Goal: Task Accomplishment & Management: Manage account settings

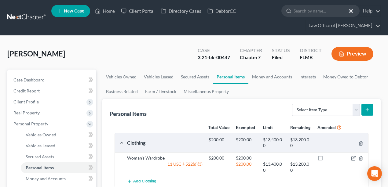
click at [10, 12] on link at bounding box center [26, 17] width 39 height 11
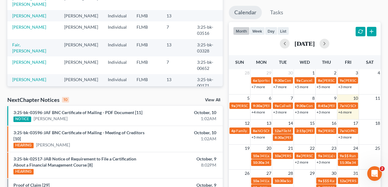
scroll to position [122, 0]
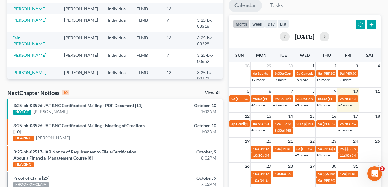
click at [346, 105] on link "+6 more" at bounding box center [344, 105] width 13 height 5
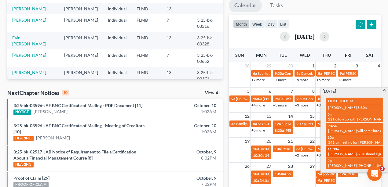
click at [343, 150] on div "11:30a Ashley Russell & Husband sign-up?" at bounding box center [355, 151] width 54 height 9
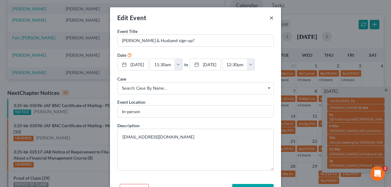
click at [270, 19] on button "×" at bounding box center [272, 17] width 4 height 7
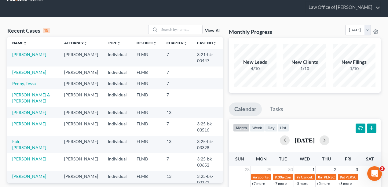
scroll to position [0, 0]
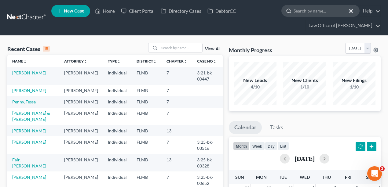
click at [296, 12] on input "search" at bounding box center [322, 10] width 56 height 11
type input "kerr"
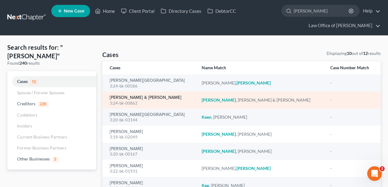
click at [131, 100] on link "Kerr, Adren & Melinda" at bounding box center [146, 98] width 72 height 4
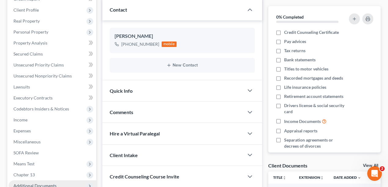
scroll to position [142, 0]
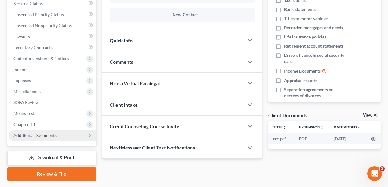
click at [46, 134] on span "Additional Documents" at bounding box center [34, 135] width 43 height 5
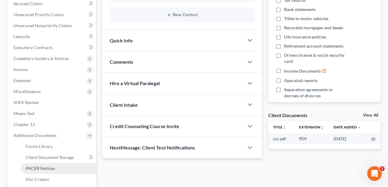
click at [51, 172] on link "PACER Notices" at bounding box center [58, 168] width 75 height 11
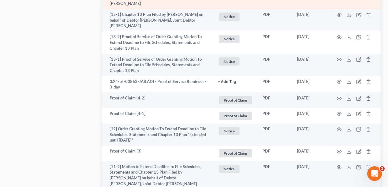
scroll to position [1385, 0]
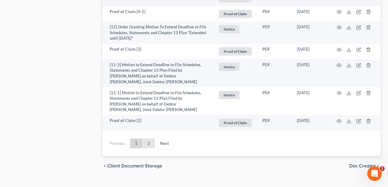
click at [149, 139] on link "2" at bounding box center [149, 144] width 12 height 10
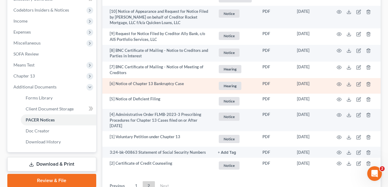
scroll to position [184, 0]
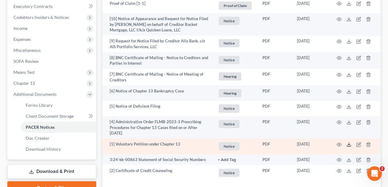
click at [348, 145] on icon at bounding box center [349, 144] width 5 height 5
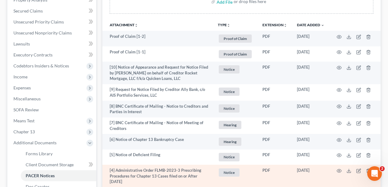
scroll to position [224, 0]
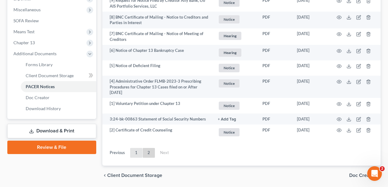
click at [133, 152] on link "1" at bounding box center [136, 153] width 12 height 10
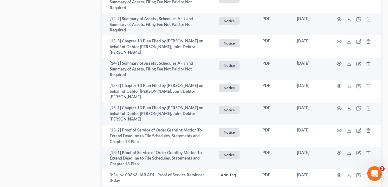
scroll to position [1182, 0]
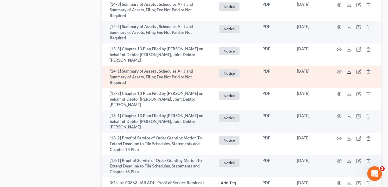
click at [348, 69] on icon at bounding box center [349, 71] width 5 height 5
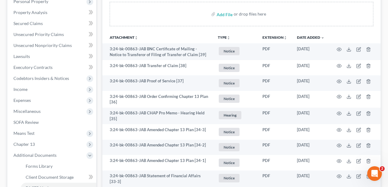
scroll to position [0, 0]
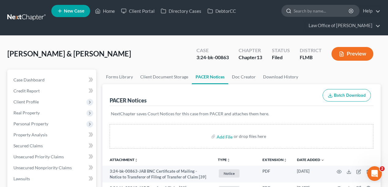
click at [311, 10] on input "search" at bounding box center [322, 10] width 56 height 11
type input "fair"
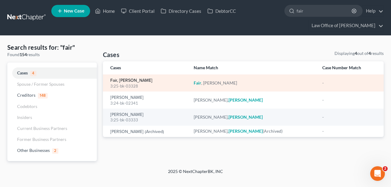
click at [119, 79] on link "Fair, Marcia" at bounding box center [131, 81] width 42 height 4
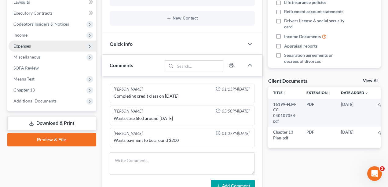
scroll to position [134, 0]
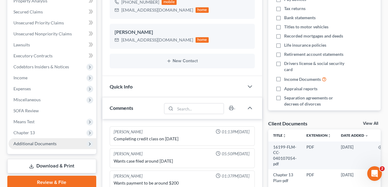
click at [45, 142] on span "Additional Documents" at bounding box center [34, 143] width 43 height 5
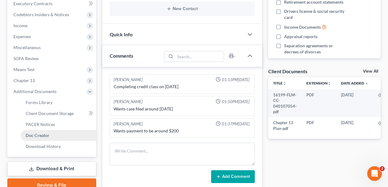
scroll to position [195, 0]
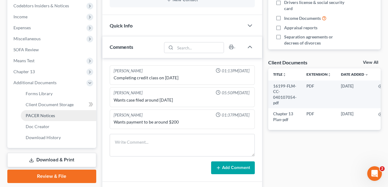
click at [51, 116] on span "PACER Notices" at bounding box center [40, 115] width 29 height 5
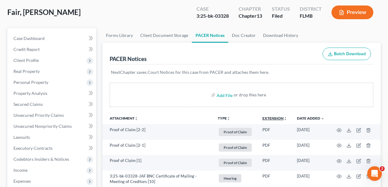
scroll to position [102, 0]
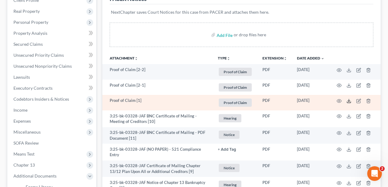
click at [347, 100] on icon at bounding box center [349, 101] width 5 height 5
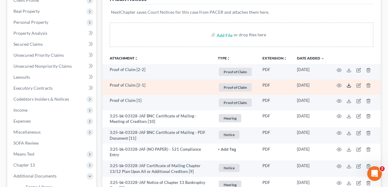
click at [348, 85] on polyline at bounding box center [349, 85] width 2 height 1
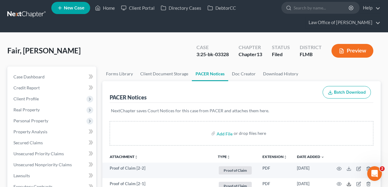
scroll to position [122, 0]
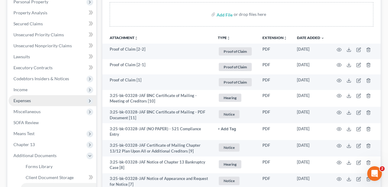
click at [35, 101] on span "Expenses" at bounding box center [53, 100] width 88 height 11
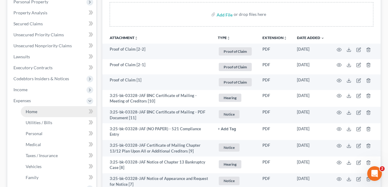
click at [35, 111] on span "Home" at bounding box center [32, 111] width 12 height 5
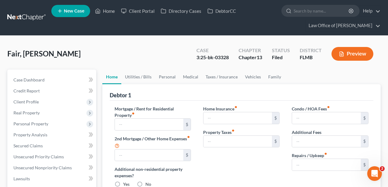
type input "500.00"
type input "0.00"
radio input "true"
type input "0.00"
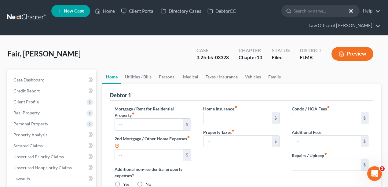
type input "0.00"
type input "75.00"
click at [77, 46] on div "Fair, Marcia Upgraded Case 3:25-bk-03328 Chapter Chapter 13 Status Filed Distri…" at bounding box center [193, 56] width 373 height 27
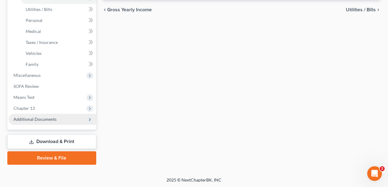
click at [57, 119] on span "Additional Documents" at bounding box center [53, 119] width 88 height 11
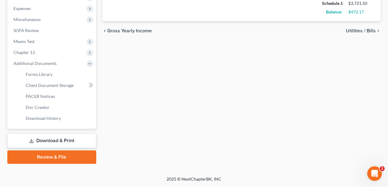
scroll to position [214, 0]
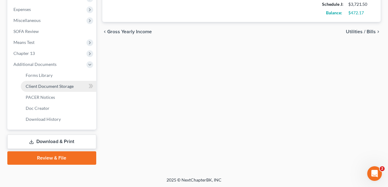
click at [43, 85] on span "Client Document Storage" at bounding box center [50, 86] width 48 height 5
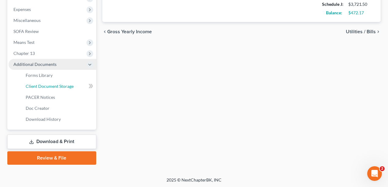
select select "12"
select select "9"
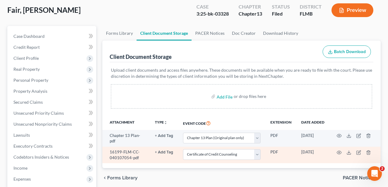
scroll to position [102, 0]
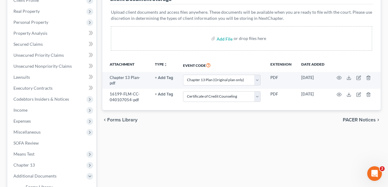
click at [156, 173] on div "Forms Library Client Document Storage PACER Notices Doc Creator Download Histor…" at bounding box center [241, 122] width 285 height 309
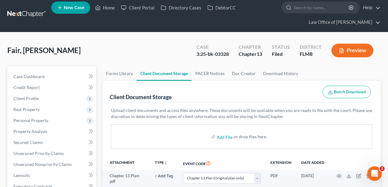
scroll to position [41, 0]
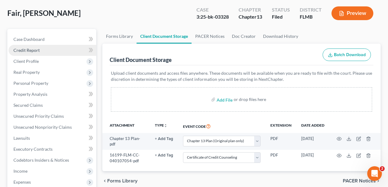
click at [40, 49] on link "Credit Report" at bounding box center [53, 50] width 88 height 11
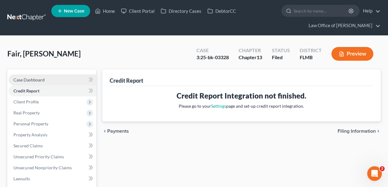
click at [43, 76] on link "Case Dashboard" at bounding box center [53, 80] width 88 height 11
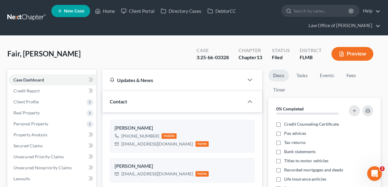
click at [98, 57] on div "Fair, Marcia Upgraded Case 3:25-bk-03328 Chapter Chapter 13 Status Filed Distri…" at bounding box center [193, 56] width 373 height 27
click at [24, 25] on nav "Home New Case Client Portal Directory Cases DebtorCC Law Office of David Meltze…" at bounding box center [194, 17] width 388 height 35
click at [24, 15] on link at bounding box center [26, 17] width 39 height 11
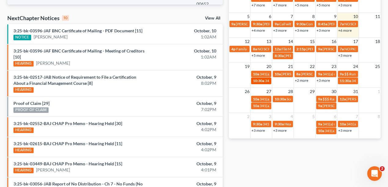
scroll to position [175, 0]
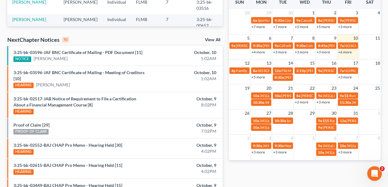
click at [343, 52] on link "+6 more" at bounding box center [344, 52] width 13 height 5
click at [311, 176] on div "Monthly Progress Bankruptcy Bankruptcy October 2025 September 2025 August 2025 …" at bounding box center [305, 75] width 158 height 414
click at [327, 101] on link "+3 more" at bounding box center [323, 102] width 13 height 5
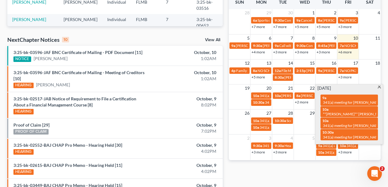
click at [293, 178] on div "Monthly Progress Bankruptcy Bankruptcy October 2025 September 2025 August 2025 …" at bounding box center [305, 75] width 158 height 414
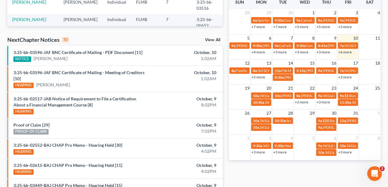
click at [343, 53] on link "+6 more" at bounding box center [344, 52] width 13 height 5
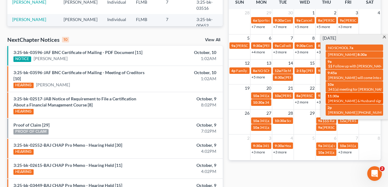
click at [352, 99] on span "Ashley Russell & Husband sign-up?" at bounding box center [358, 101] width 61 height 5
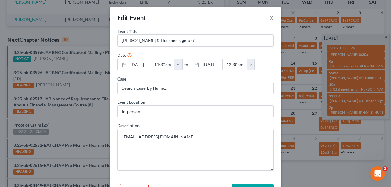
click at [270, 18] on button "×" at bounding box center [272, 17] width 4 height 7
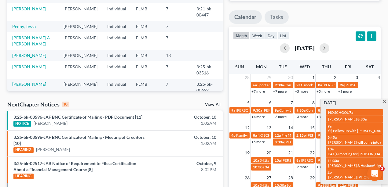
scroll to position [33, 0]
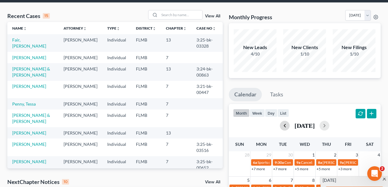
click at [280, 125] on button "button" at bounding box center [285, 126] width 10 height 10
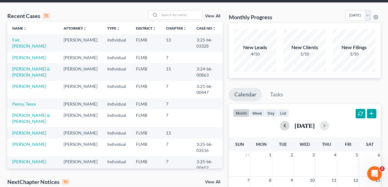
click at [278, 125] on div "September 2025" at bounding box center [305, 126] width 144 height 10
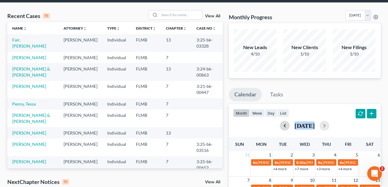
click at [280, 125] on button "button" at bounding box center [285, 126] width 10 height 10
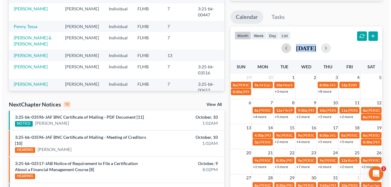
scroll to position [196, 0]
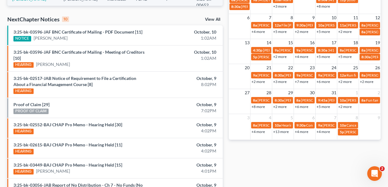
click at [283, 106] on link "+2 more" at bounding box center [279, 107] width 13 height 5
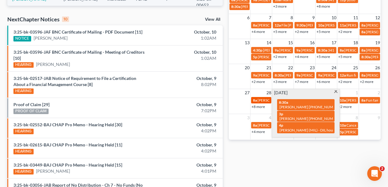
click at [261, 98] on span "Ashley Russell 904-955-6236" at bounding box center [289, 100] width 62 height 5
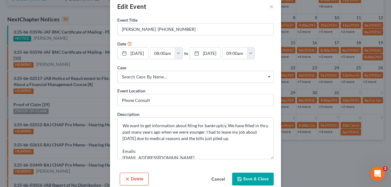
scroll to position [21, 0]
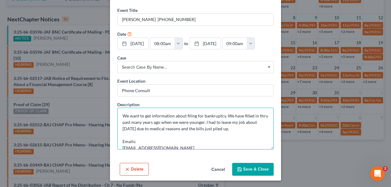
click at [233, 128] on textarea "We want to get information about filing for bankruptcy. We have filled in thru …" at bounding box center [195, 129] width 156 height 42
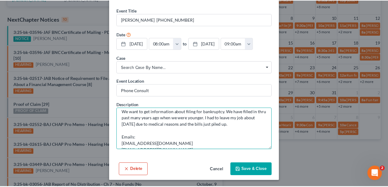
scroll to position [0, 0]
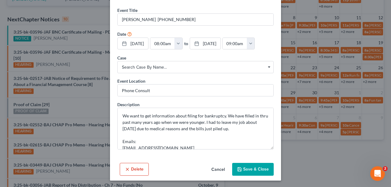
click at [257, 168] on button "Save & Close" at bounding box center [253, 169] width 42 height 13
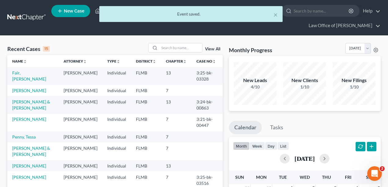
click at [23, 17] on div "× Event saved." at bounding box center [191, 15] width 388 height 19
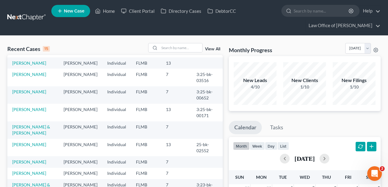
scroll to position [142, 0]
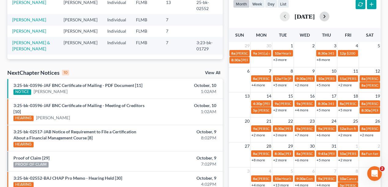
click at [325, 17] on button "button" at bounding box center [325, 17] width 10 height 10
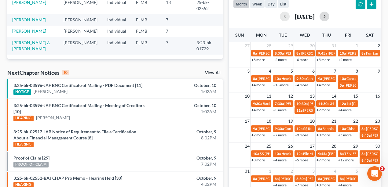
click at [329, 17] on button "button" at bounding box center [325, 17] width 10 height 10
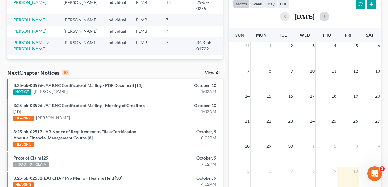
click at [332, 17] on div "September 2025" at bounding box center [305, 17] width 144 height 10
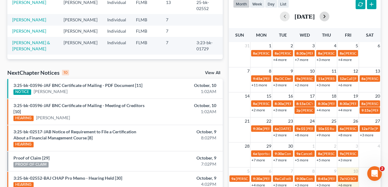
click at [329, 18] on button "button" at bounding box center [325, 17] width 10 height 10
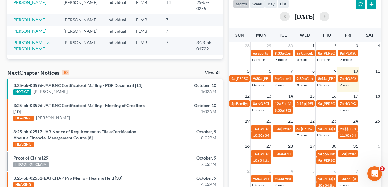
click at [347, 84] on link "+6 more" at bounding box center [344, 85] width 13 height 5
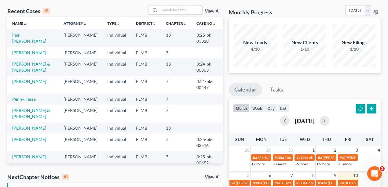
scroll to position [0, 0]
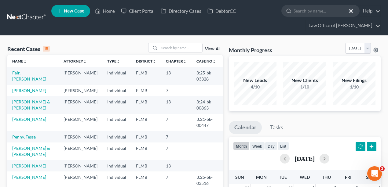
click at [272, 43] on div "Monthly Progress Bankruptcy Bankruptcy October 2025 September 2025 August 2025 …" at bounding box center [305, 49] width 152 height 13
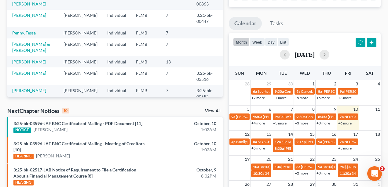
scroll to position [142, 0]
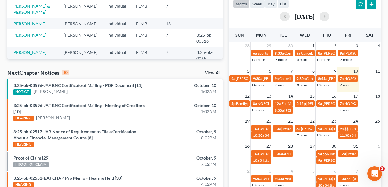
click at [344, 85] on link "+6 more" at bounding box center [344, 85] width 13 height 5
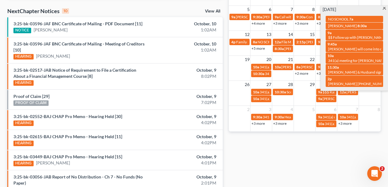
scroll to position [102, 0]
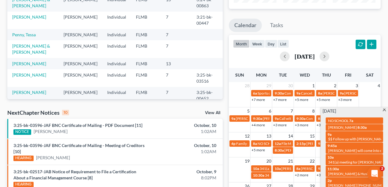
click at [315, 27] on ul "Calendar Tasks" at bounding box center [305, 27] width 152 height 16
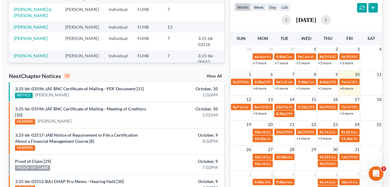
scroll to position [143, 0]
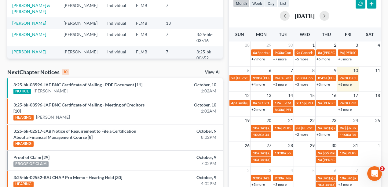
click at [302, 120] on td "22" at bounding box center [305, 121] width 22 height 8
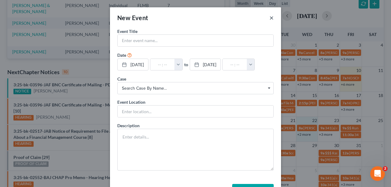
click at [270, 19] on button "×" at bounding box center [272, 17] width 4 height 7
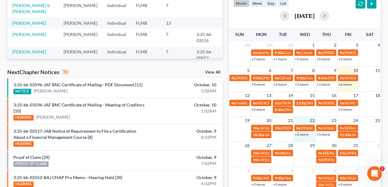
click at [349, 85] on link "+6 more" at bounding box center [344, 84] width 13 height 5
click at [316, 4] on div "month week day list October 2025" at bounding box center [305, 8] width 158 height 29
click at [348, 84] on link "+6 more" at bounding box center [344, 84] width 13 height 5
click at [259, 96] on td "13" at bounding box center [262, 96] width 22 height 8
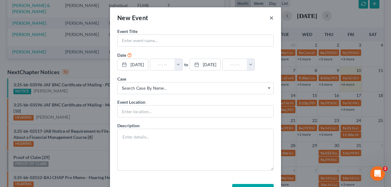
click at [270, 17] on button "×" at bounding box center [272, 17] width 4 height 7
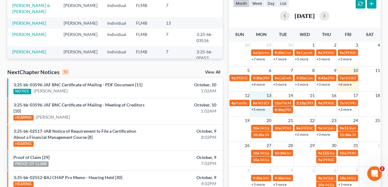
click at [255, 109] on link "+5 more" at bounding box center [257, 109] width 13 height 5
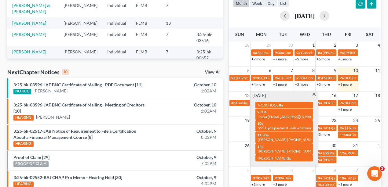
click at [216, 66] on div "Recent Cases 15 View All Name unfold_more expand_more expand_less Attorney unfo…" at bounding box center [115, 107] width 222 height 414
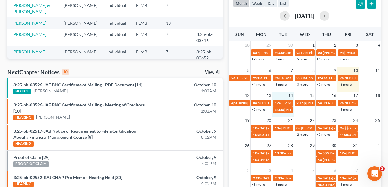
click at [284, 94] on td "14" at bounding box center [283, 96] width 22 height 8
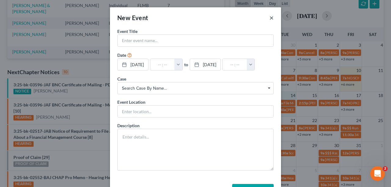
click at [270, 15] on button "×" at bounding box center [272, 17] width 4 height 7
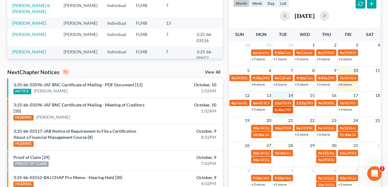
click at [282, 109] on span "8:30a" at bounding box center [279, 110] width 9 height 5
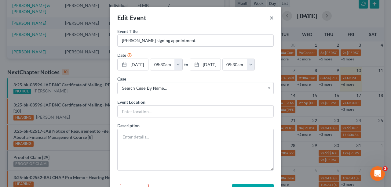
click at [271, 17] on button "×" at bounding box center [272, 17] width 4 height 7
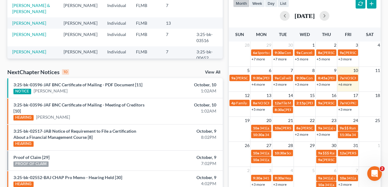
click at [282, 93] on td "14" at bounding box center [283, 96] width 22 height 8
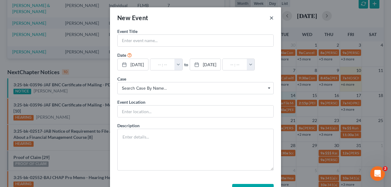
click at [272, 19] on button "×" at bounding box center [272, 17] width 4 height 7
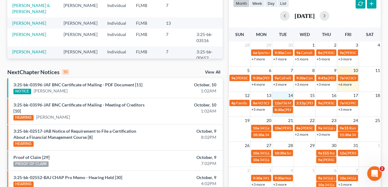
click at [348, 84] on link "+6 more" at bounding box center [344, 84] width 13 height 5
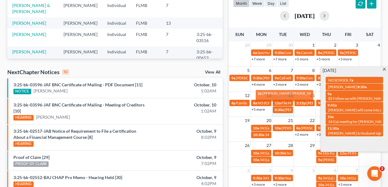
drag, startPoint x: 353, startPoint y: 144, endPoint x: 284, endPoint y: 97, distance: 84.1
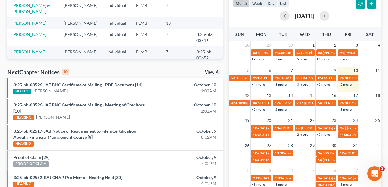
click at [281, 110] on link "+2 more" at bounding box center [279, 109] width 13 height 5
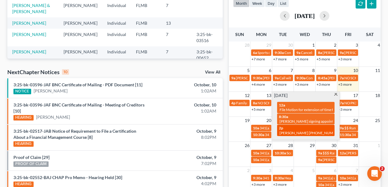
click at [293, 132] on span "Lawrence DeRosa 347-764-2937" at bounding box center [311, 133] width 62 height 5
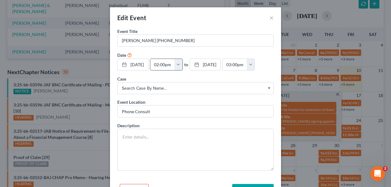
click at [182, 65] on button "button" at bounding box center [178, 65] width 8 height 12
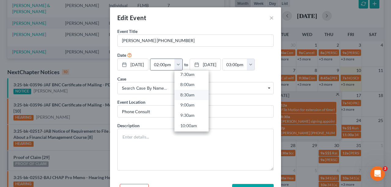
scroll to position [183, 0]
click at [195, 120] on link "11:00am" at bounding box center [191, 121] width 34 height 10
type input "11:00am"
type input "12:00pm"
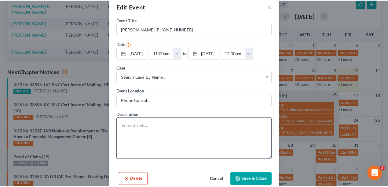
scroll to position [21, 0]
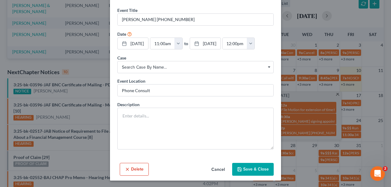
click at [257, 169] on button "Save & Close" at bounding box center [253, 169] width 42 height 13
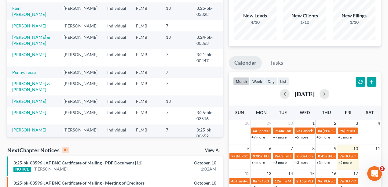
scroll to position [0, 0]
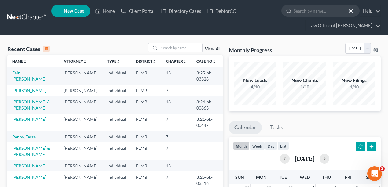
click at [28, 16] on link at bounding box center [26, 17] width 39 height 11
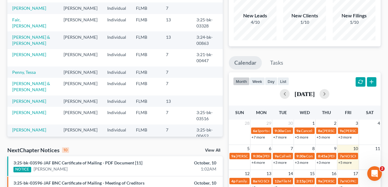
scroll to position [142, 0]
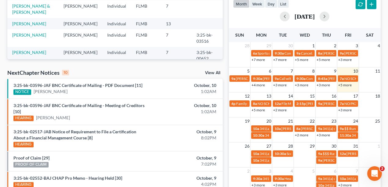
click at [325, 133] on link "+3 more" at bounding box center [323, 135] width 13 height 5
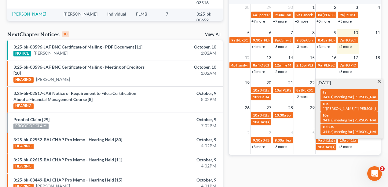
scroll to position [244, 0]
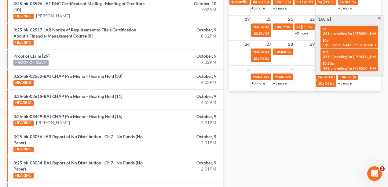
click at [343, 138] on div "Monthly Progress Bankruptcy Bankruptcy October 2025 September 2025 August 2025 …" at bounding box center [305, 6] width 158 height 414
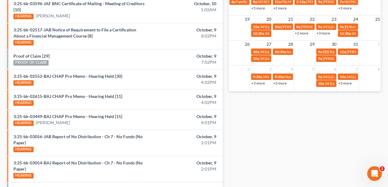
scroll to position [183, 0]
